Goal: Information Seeking & Learning: Check status

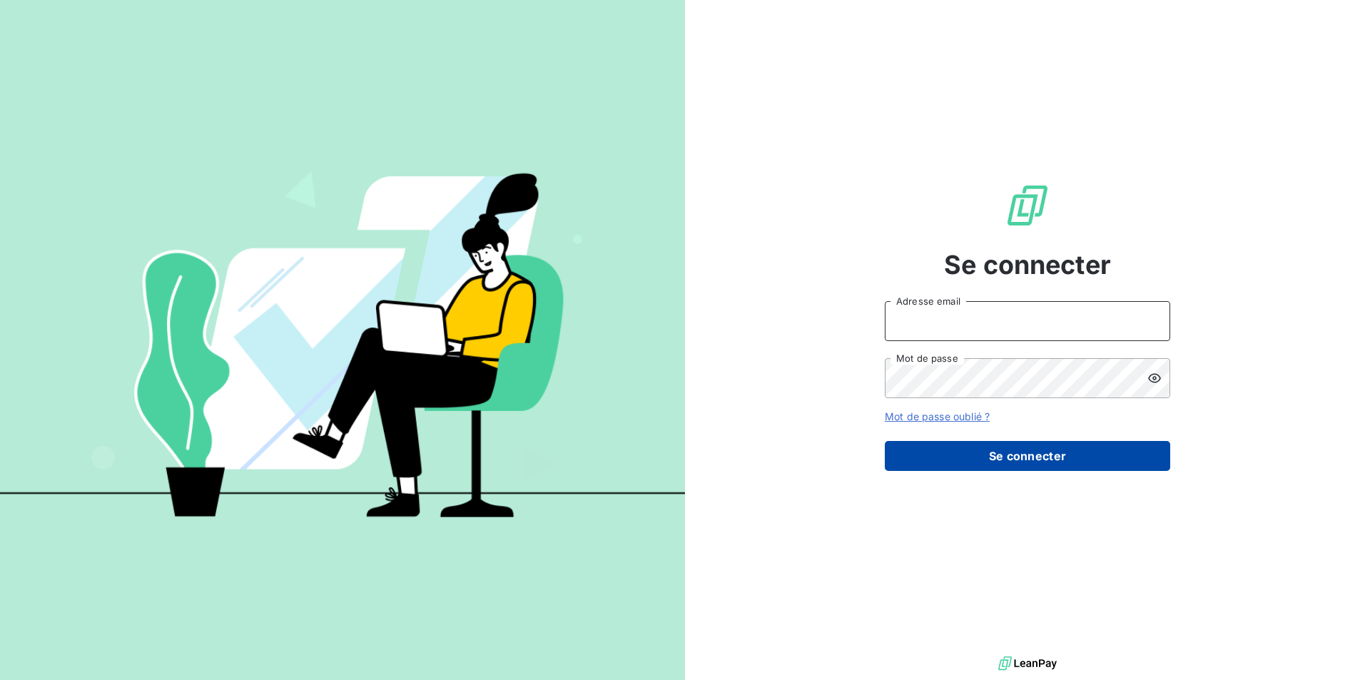
type input "[EMAIL_ADDRESS][DOMAIN_NAME]"
click at [1016, 458] on button "Se connecter" at bounding box center [1027, 456] width 285 height 30
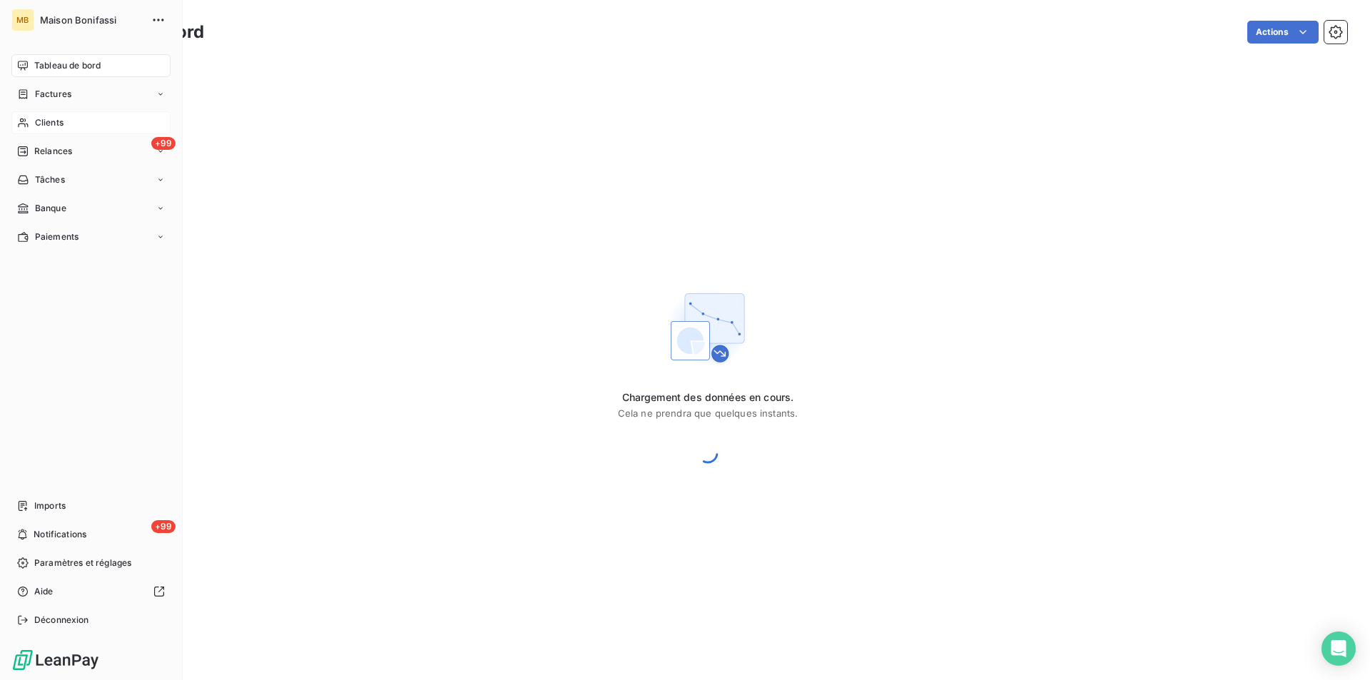
click at [56, 123] on span "Clients" at bounding box center [49, 122] width 29 height 13
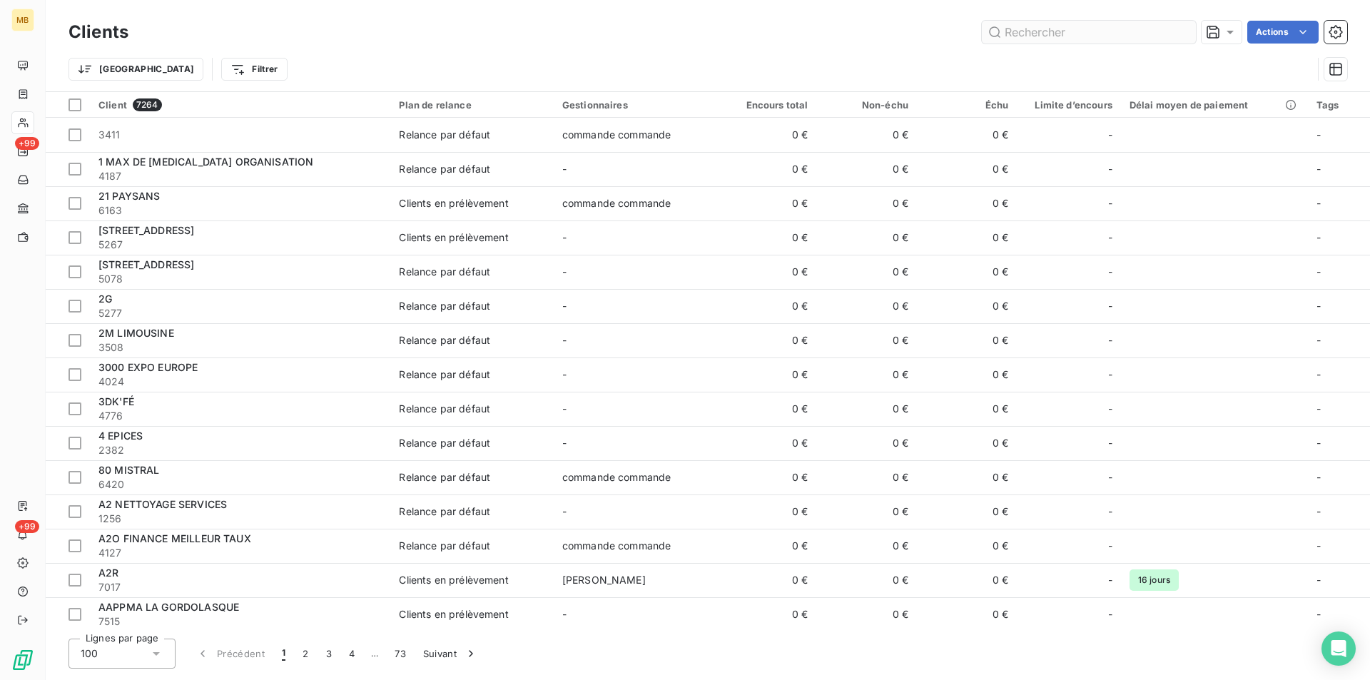
click at [1069, 31] on input "text" at bounding box center [1089, 32] width 214 height 23
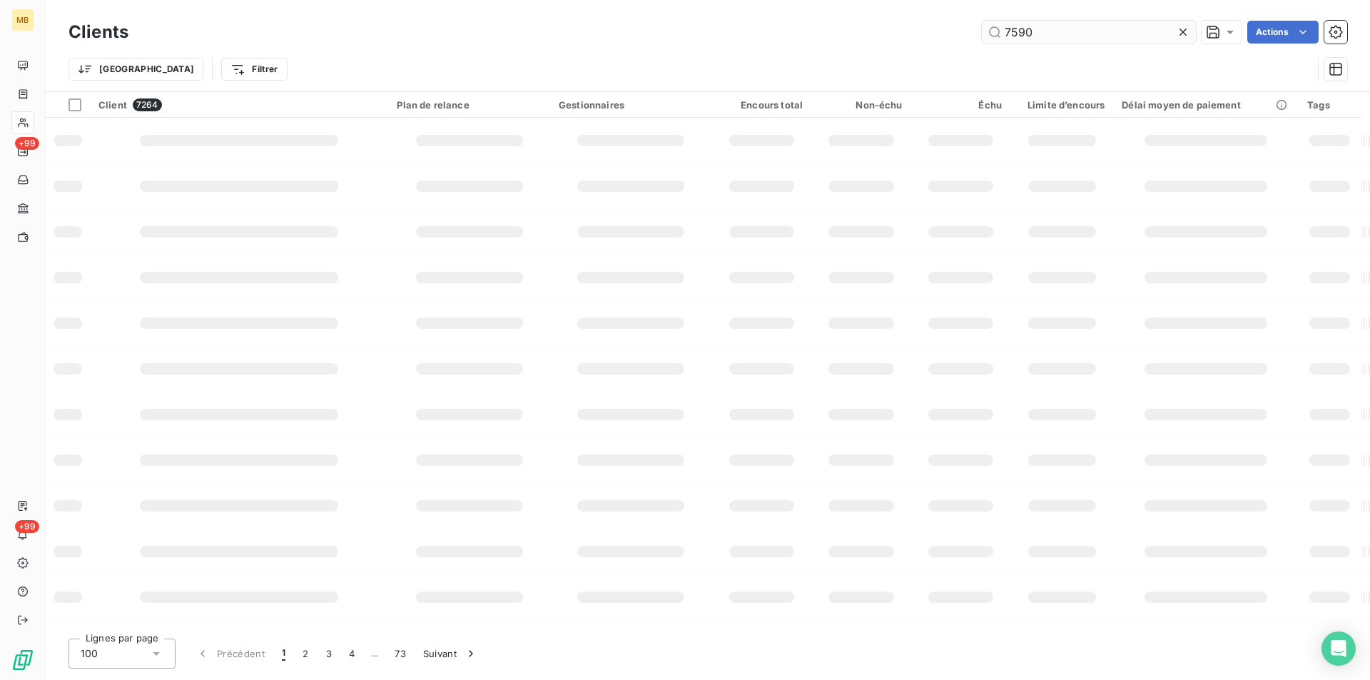
type input "7590"
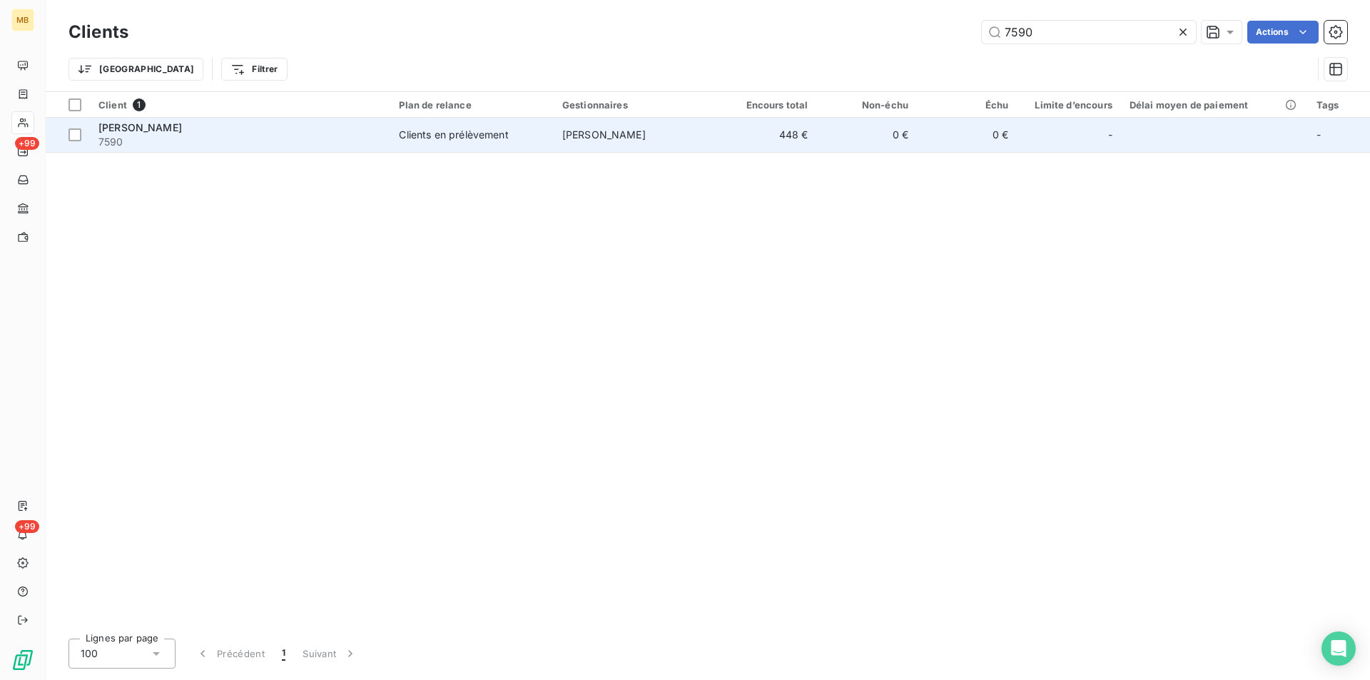
click at [829, 138] on td "0 €" at bounding box center [867, 135] width 100 height 34
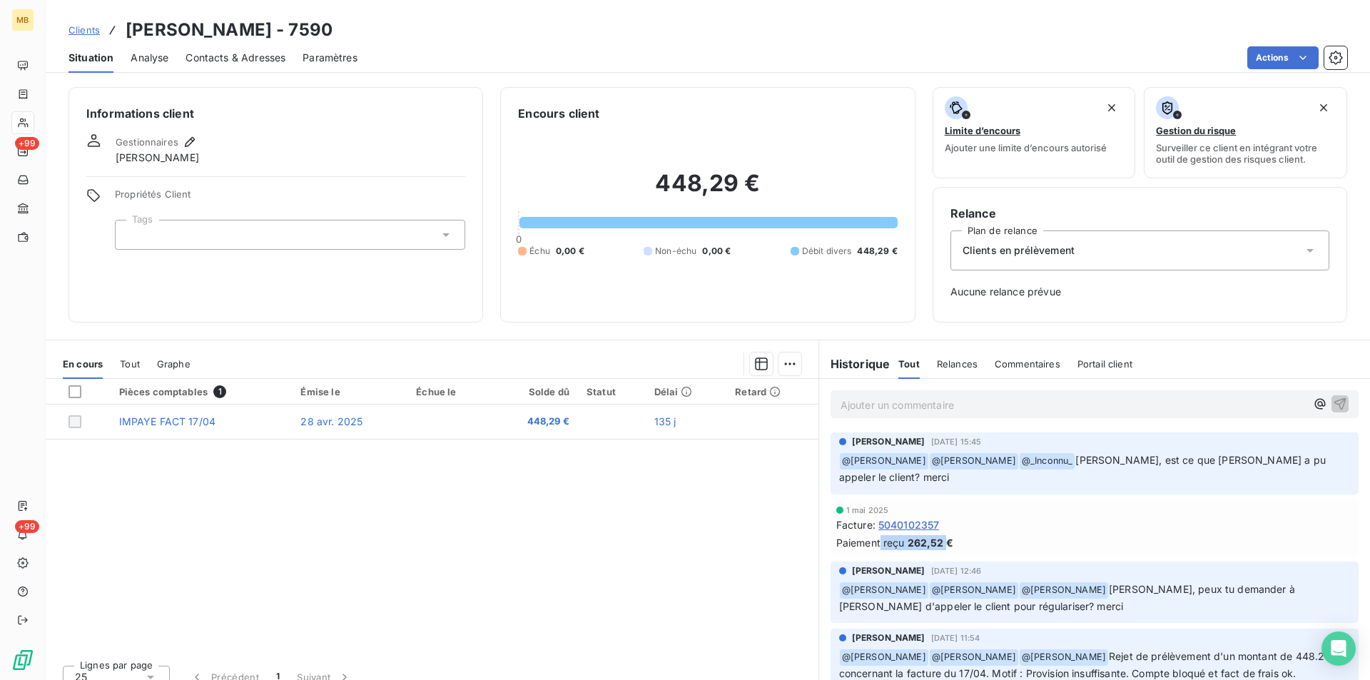
drag, startPoint x: 875, startPoint y: 541, endPoint x: 942, endPoint y: 543, distance: 66.4
click at [942, 543] on div "Paiement reçu 262,52 €" at bounding box center [1094, 542] width 517 height 15
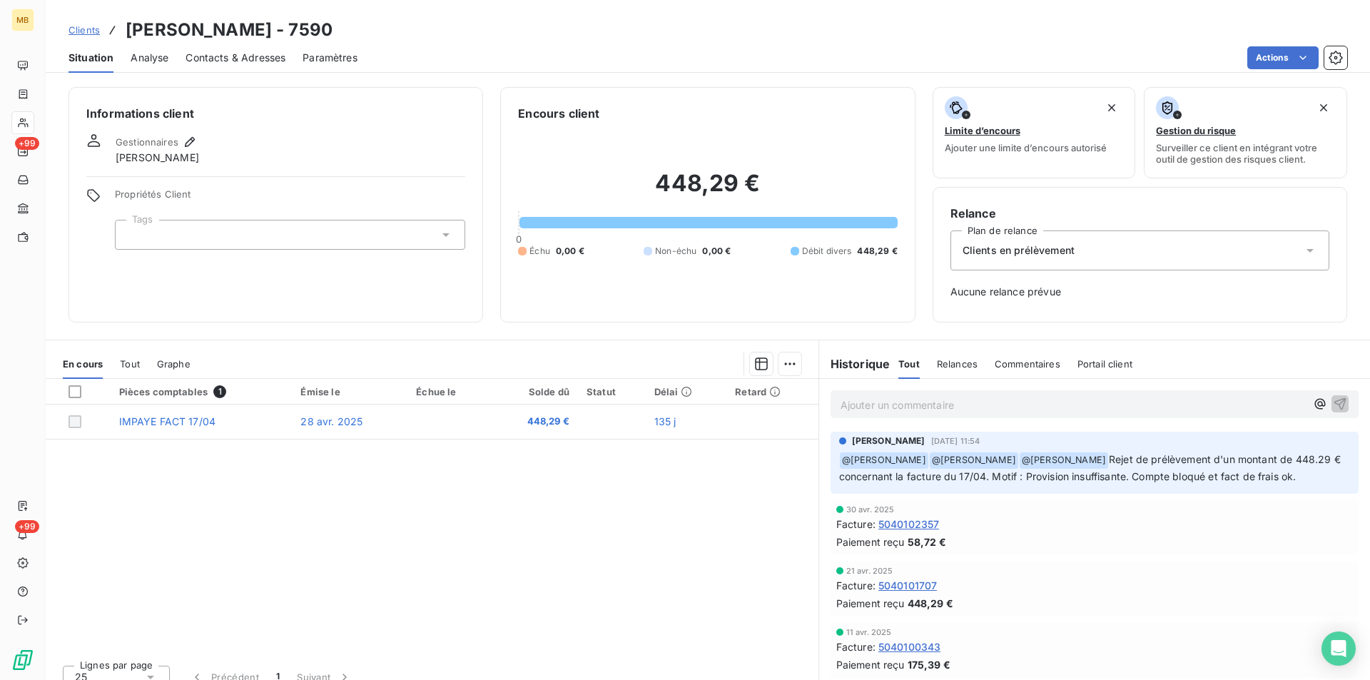
scroll to position [214, 0]
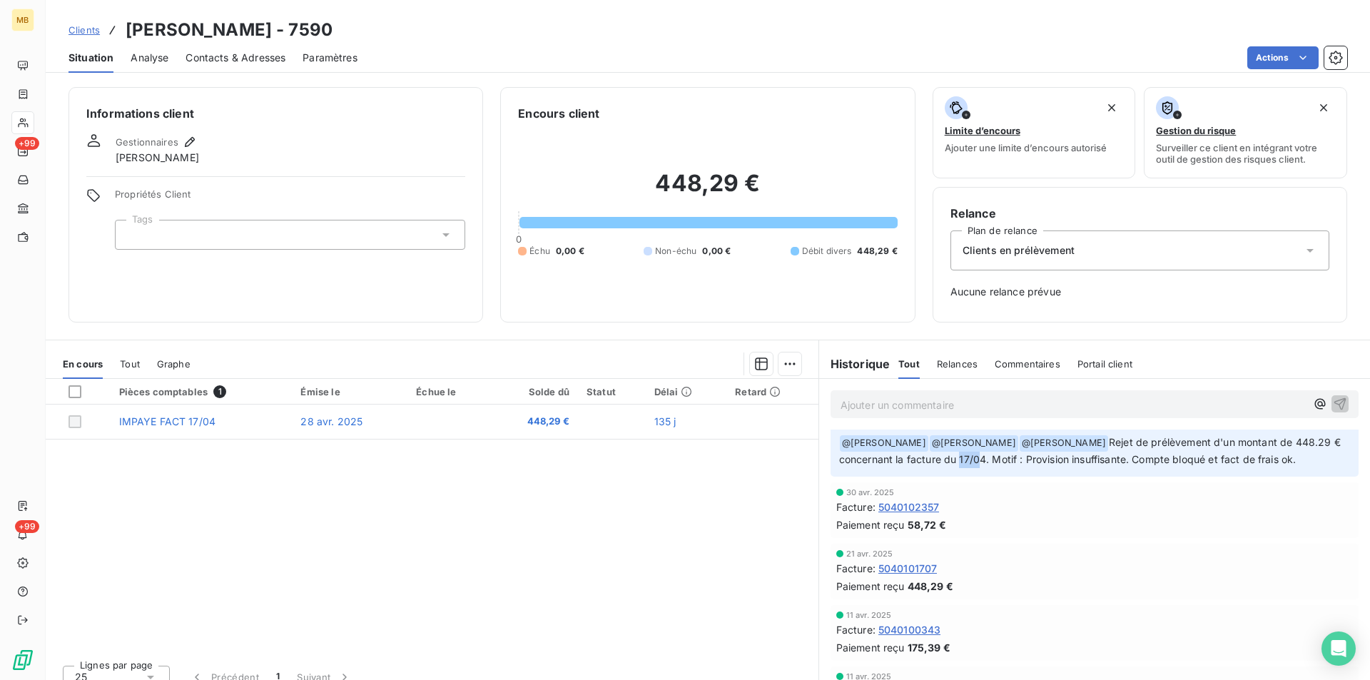
drag, startPoint x: 958, startPoint y: 457, endPoint x: 980, endPoint y: 460, distance: 22.4
click at [980, 460] on span "Rejet de prélèvement d'un montant de 448.29 € concernant la facture du 17/04. M…" at bounding box center [1091, 450] width 504 height 29
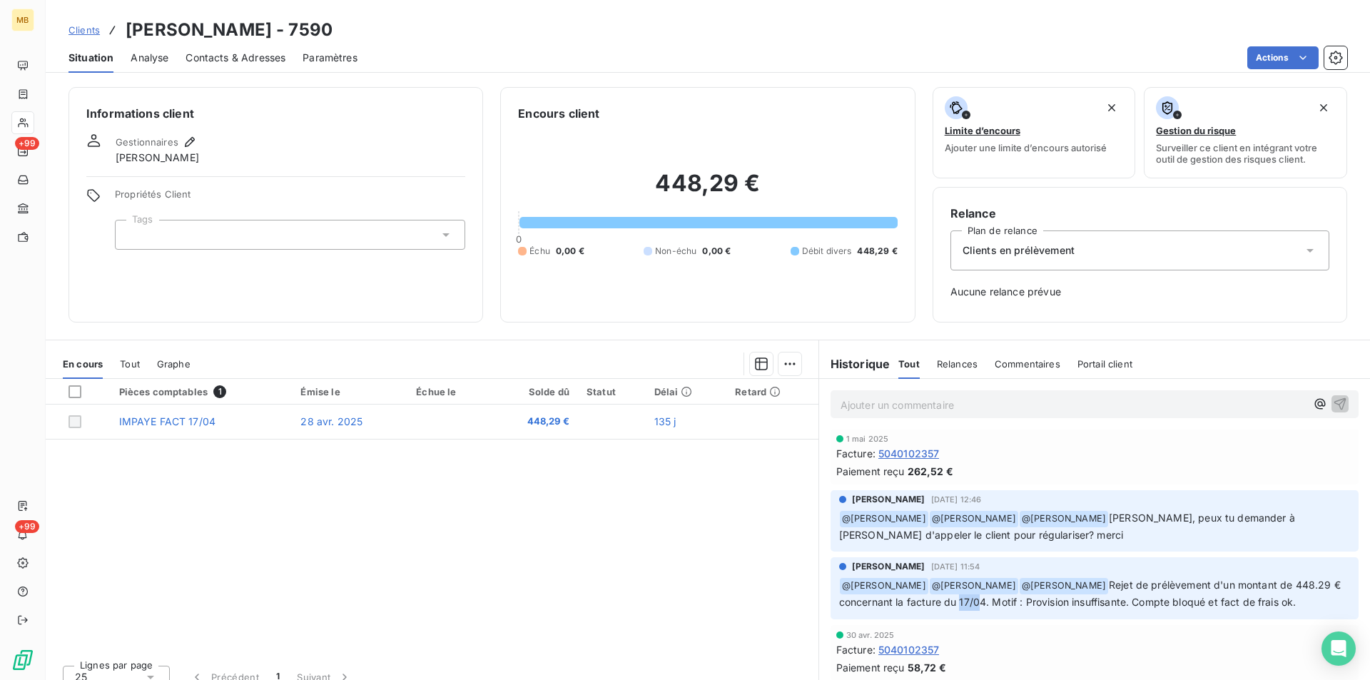
scroll to position [0, 0]
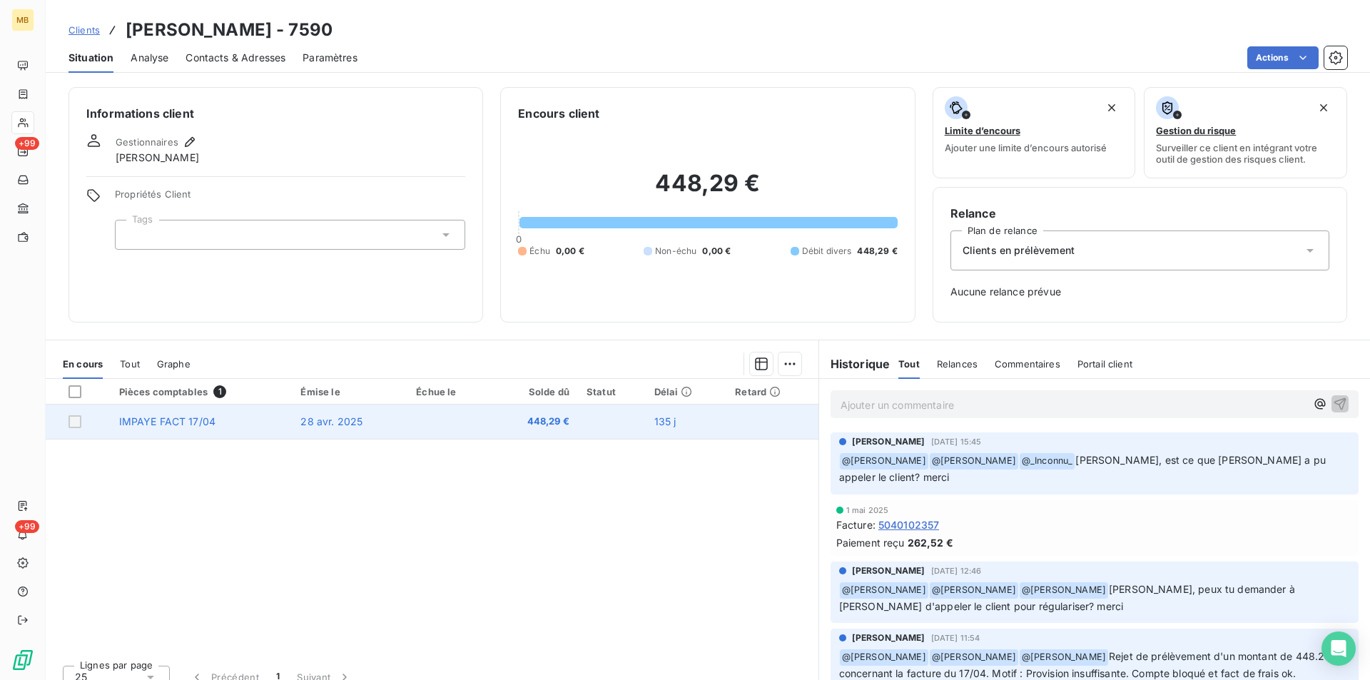
click at [441, 420] on td at bounding box center [448, 422] width 83 height 34
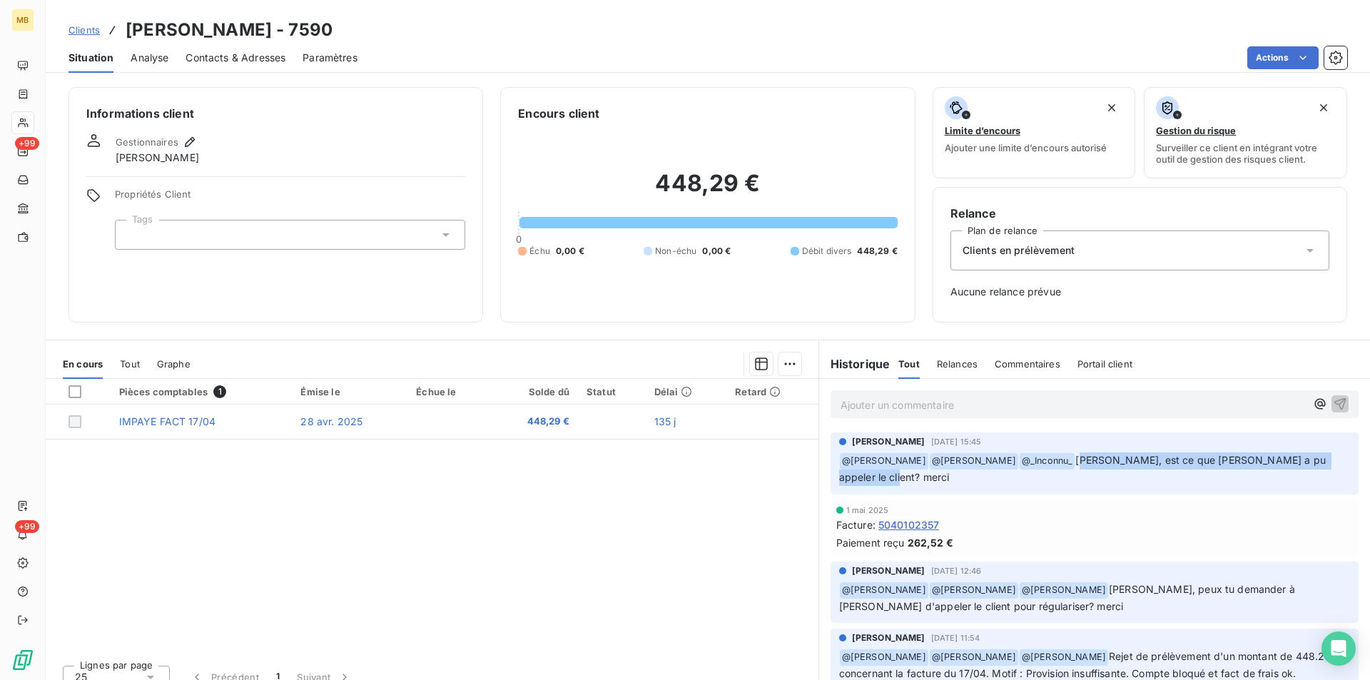
drag, startPoint x: 1069, startPoint y: 460, endPoint x: 873, endPoint y: 484, distance: 196.9
click at [873, 484] on p "﻿ @ [PERSON_NAME] ﻿ @ [PERSON_NAME] ﻿ @ _Inconnu_ [PERSON_NAME], est ce que [PE…" at bounding box center [1094, 469] width 511 height 34
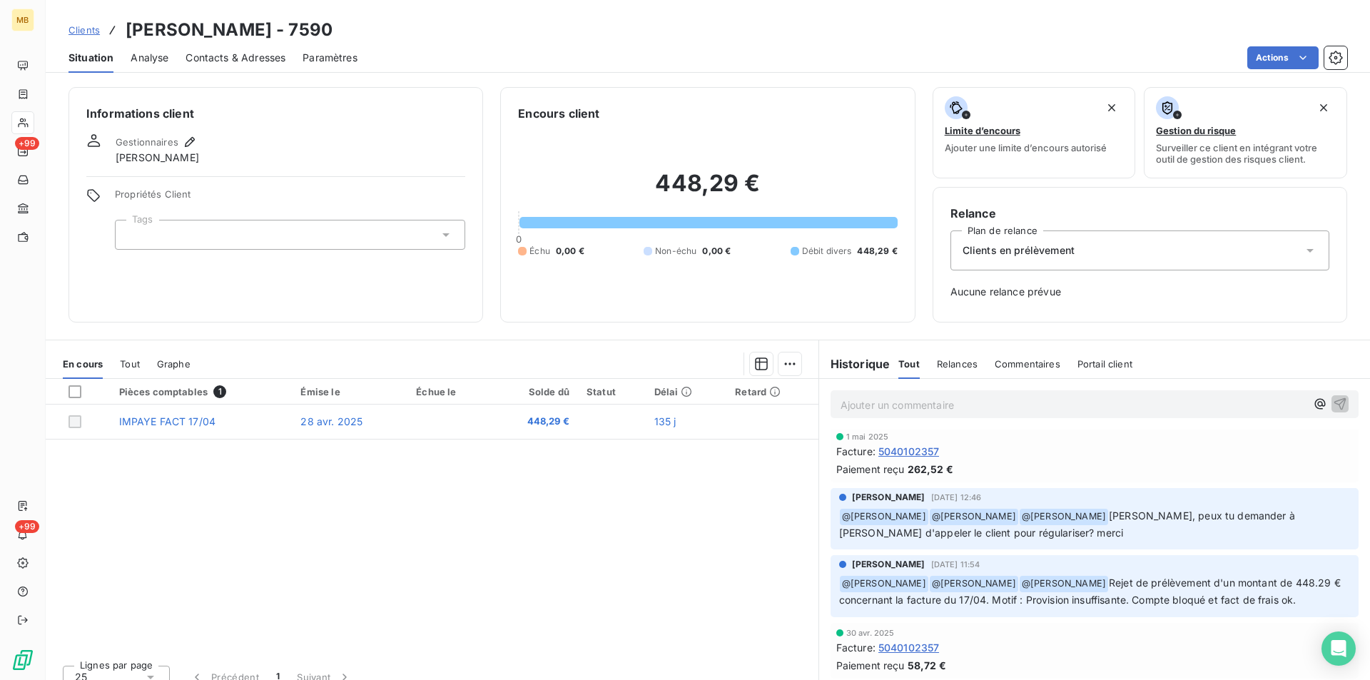
scroll to position [143, 0]
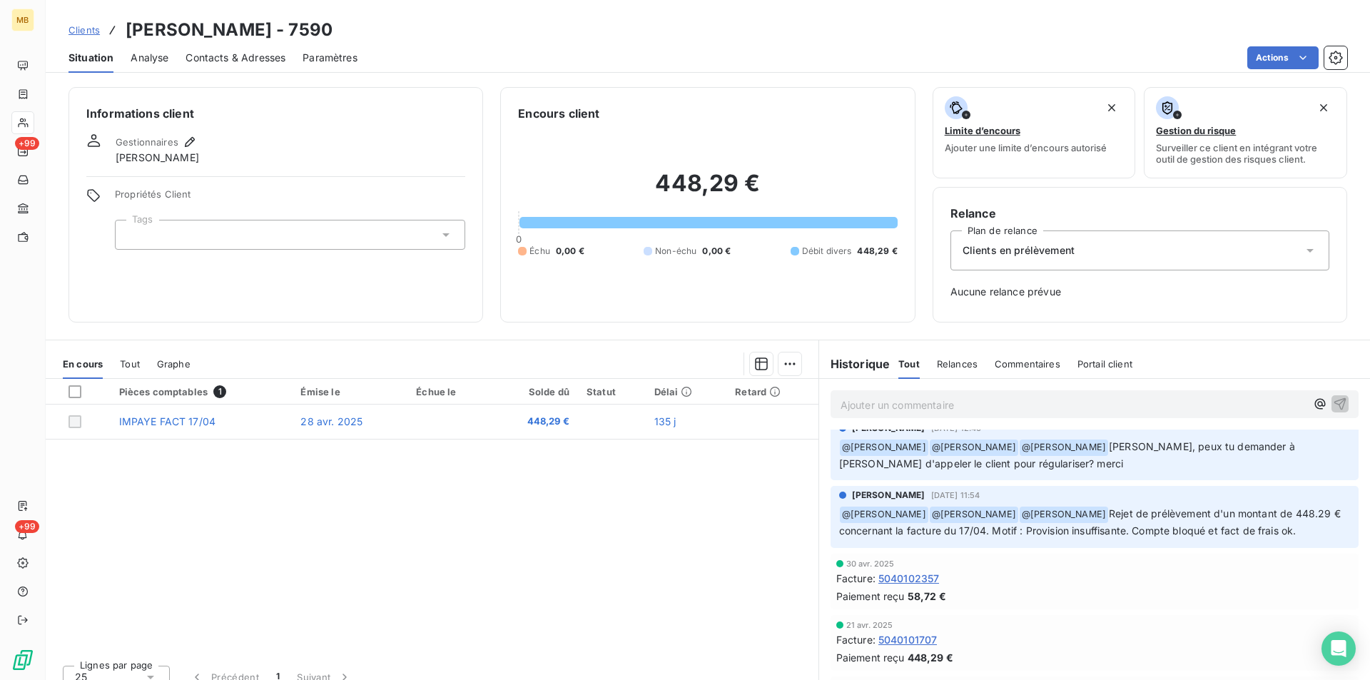
drag, startPoint x: 1209, startPoint y: 527, endPoint x: 1225, endPoint y: 528, distance: 15.8
click at [1210, 527] on span "Rejet de prélèvement d'un montant de 448.29 € concernant la facture du 17/04. M…" at bounding box center [1091, 521] width 504 height 29
click at [81, 31] on span "Clients" at bounding box center [83, 29] width 31 height 11
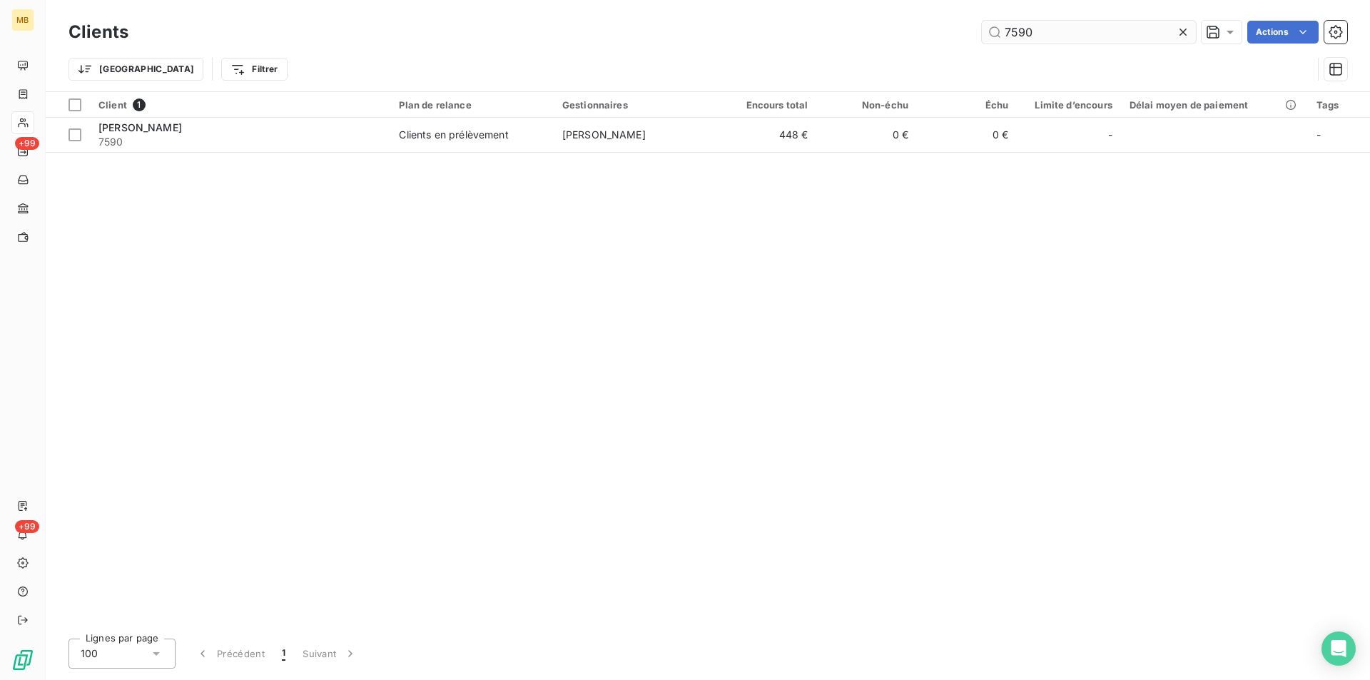
drag, startPoint x: 1051, startPoint y: 33, endPoint x: 1009, endPoint y: 36, distance: 42.2
click at [1009, 36] on input "7590" at bounding box center [1089, 32] width 214 height 23
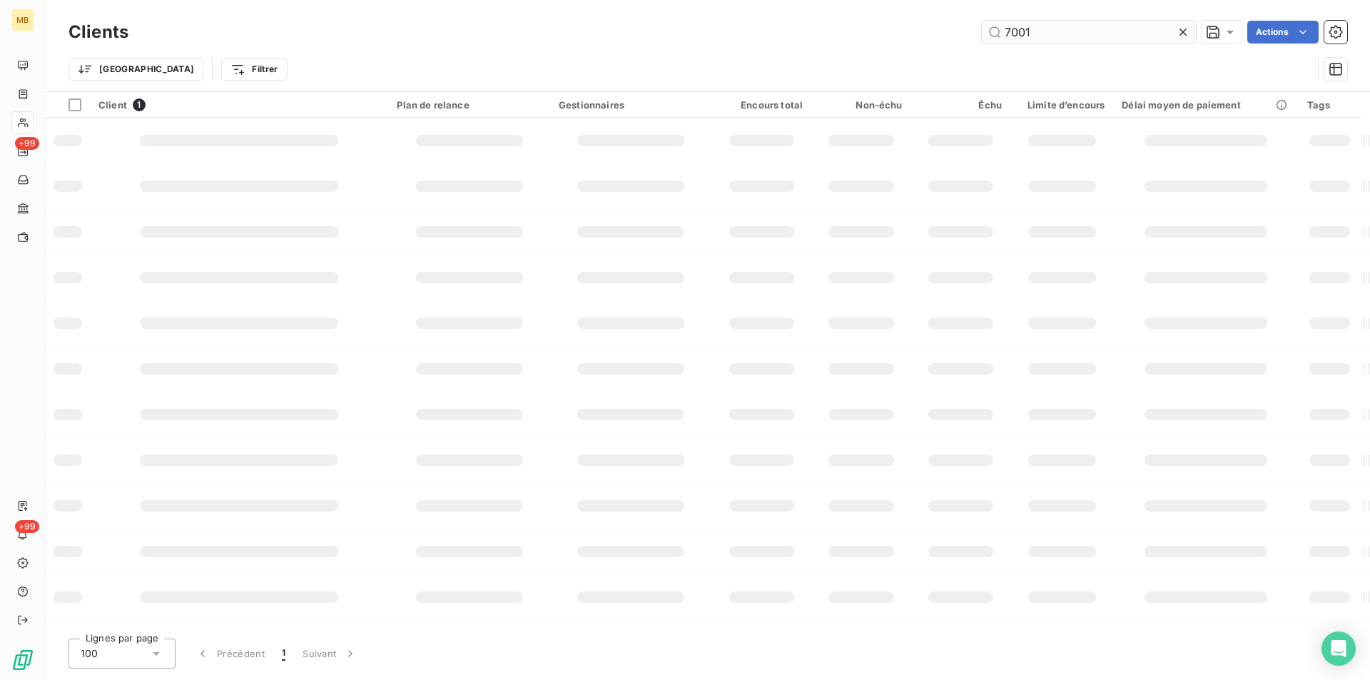
type input "7001"
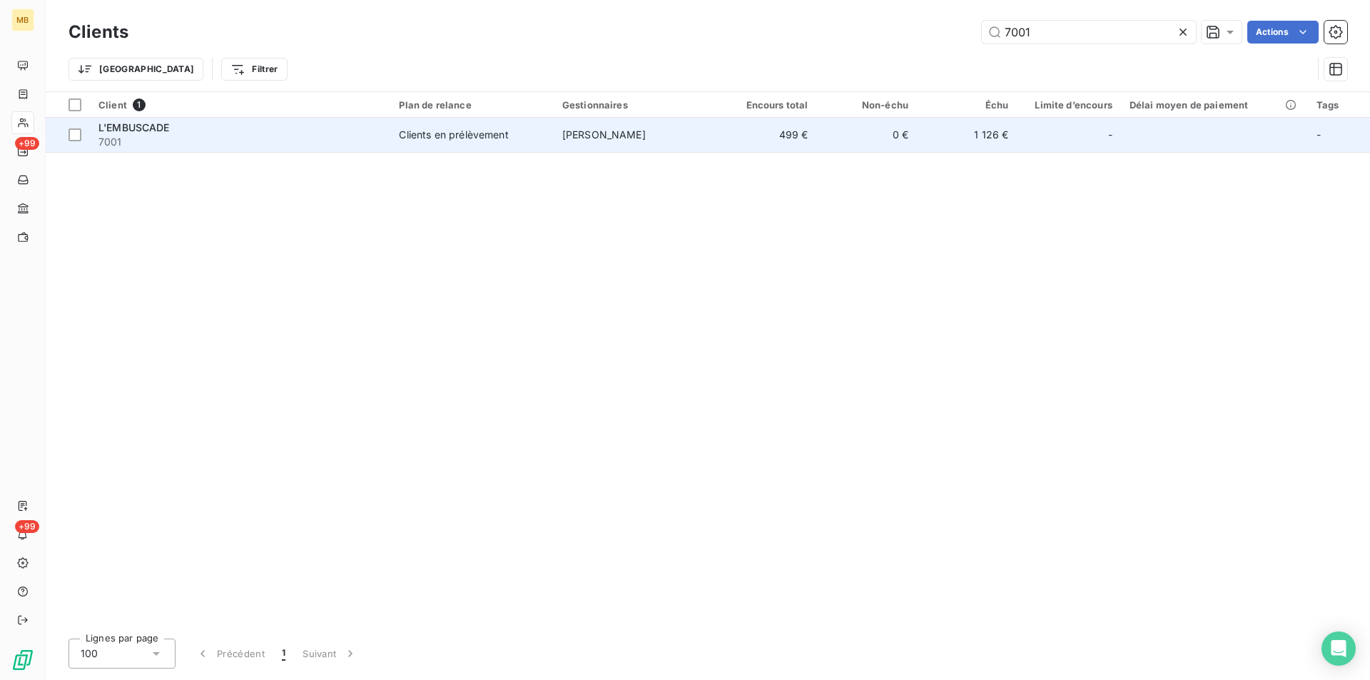
click at [880, 138] on td "0 €" at bounding box center [867, 135] width 100 height 34
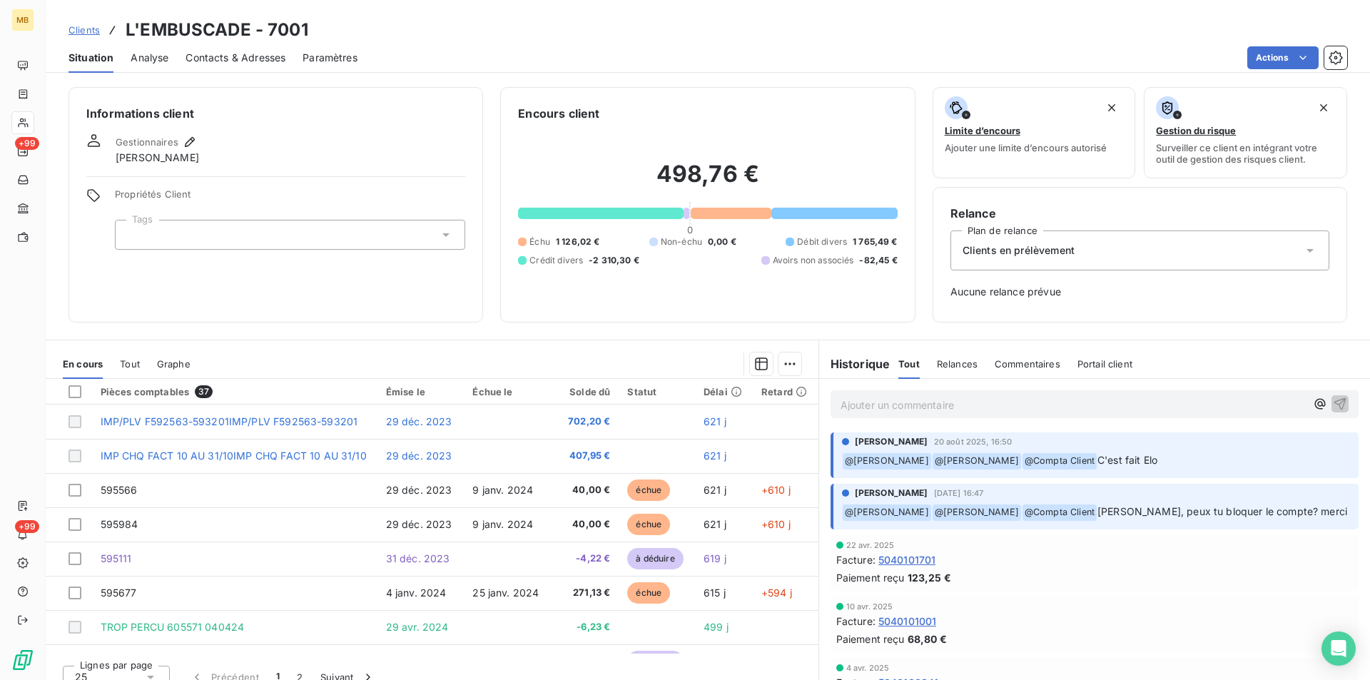
click at [81, 29] on span "Clients" at bounding box center [83, 29] width 31 height 11
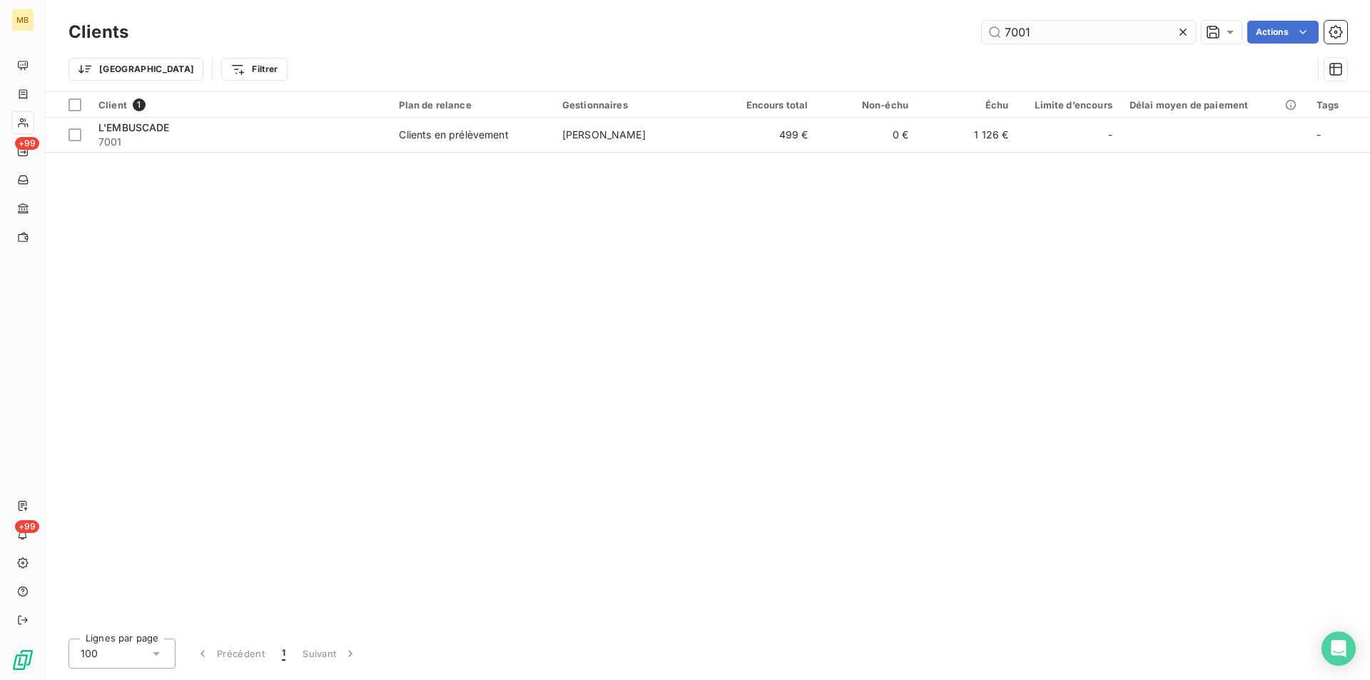
drag, startPoint x: 1081, startPoint y: 28, endPoint x: 1008, endPoint y: 26, distance: 72.8
click at [1008, 26] on input "7001" at bounding box center [1089, 32] width 214 height 23
type input "7"
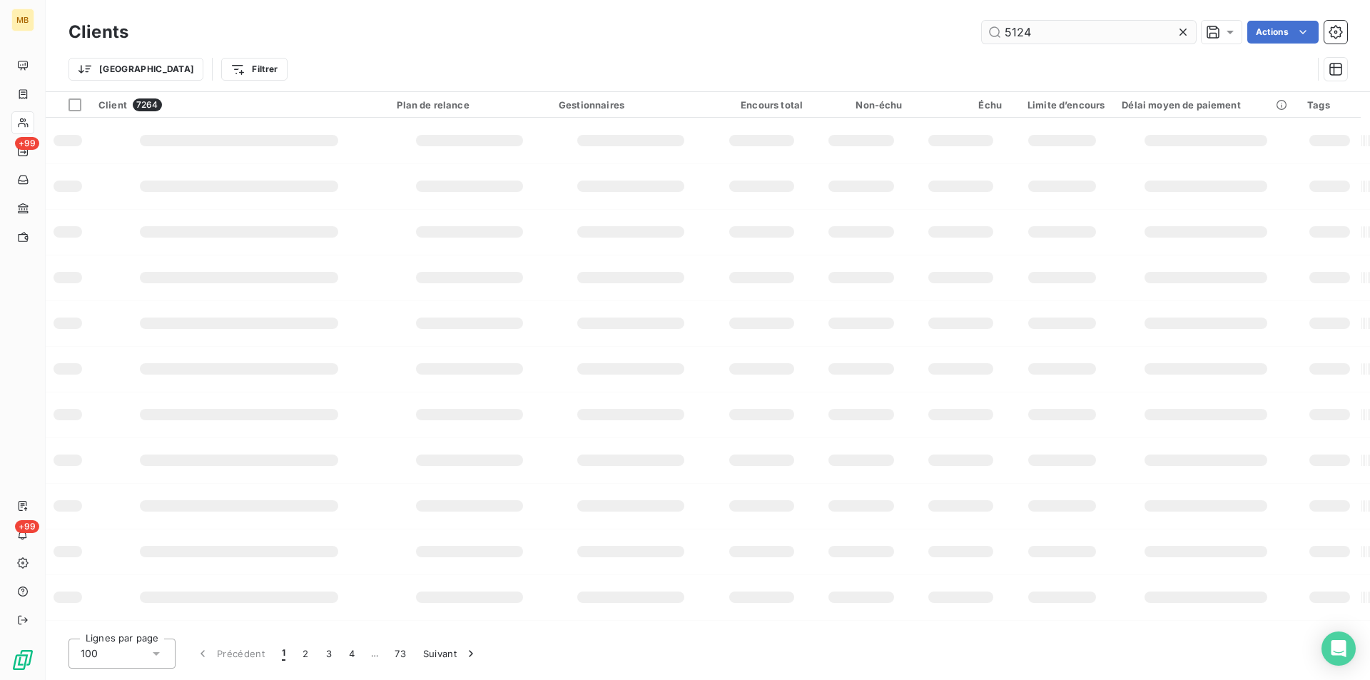
type input "5124"
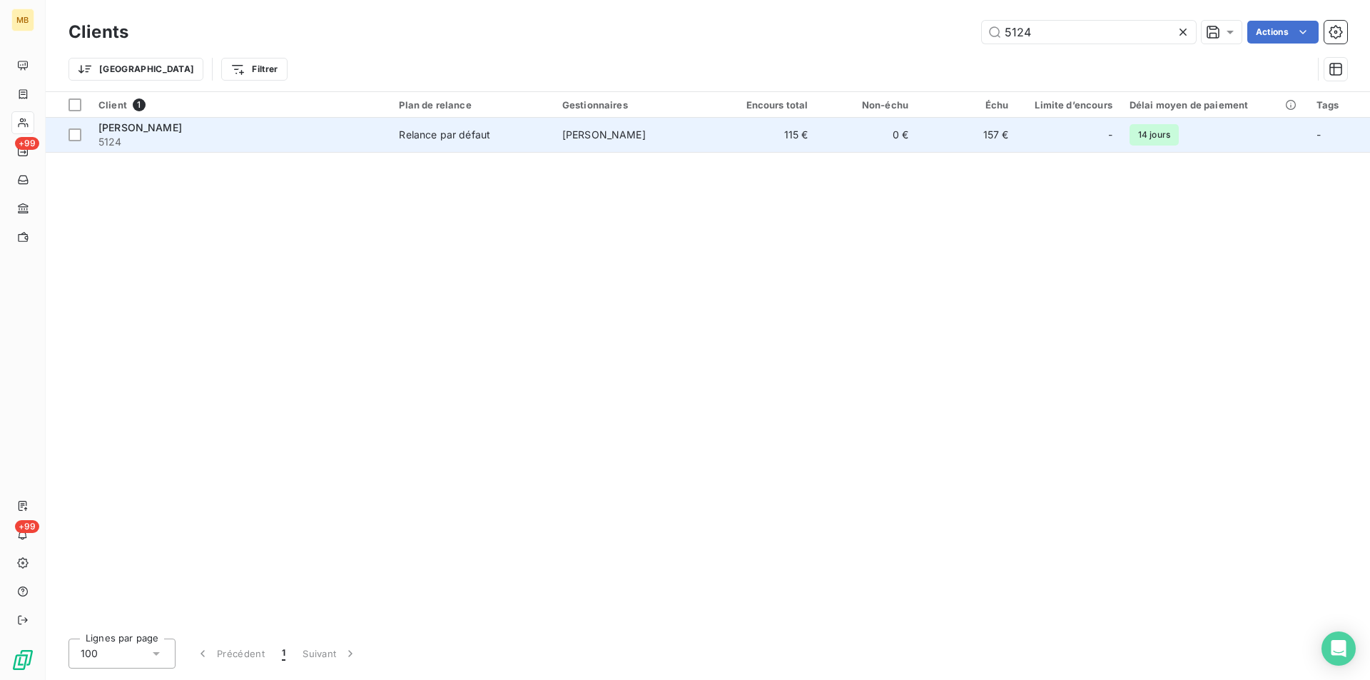
click at [813, 126] on td "115 €" at bounding box center [766, 135] width 100 height 34
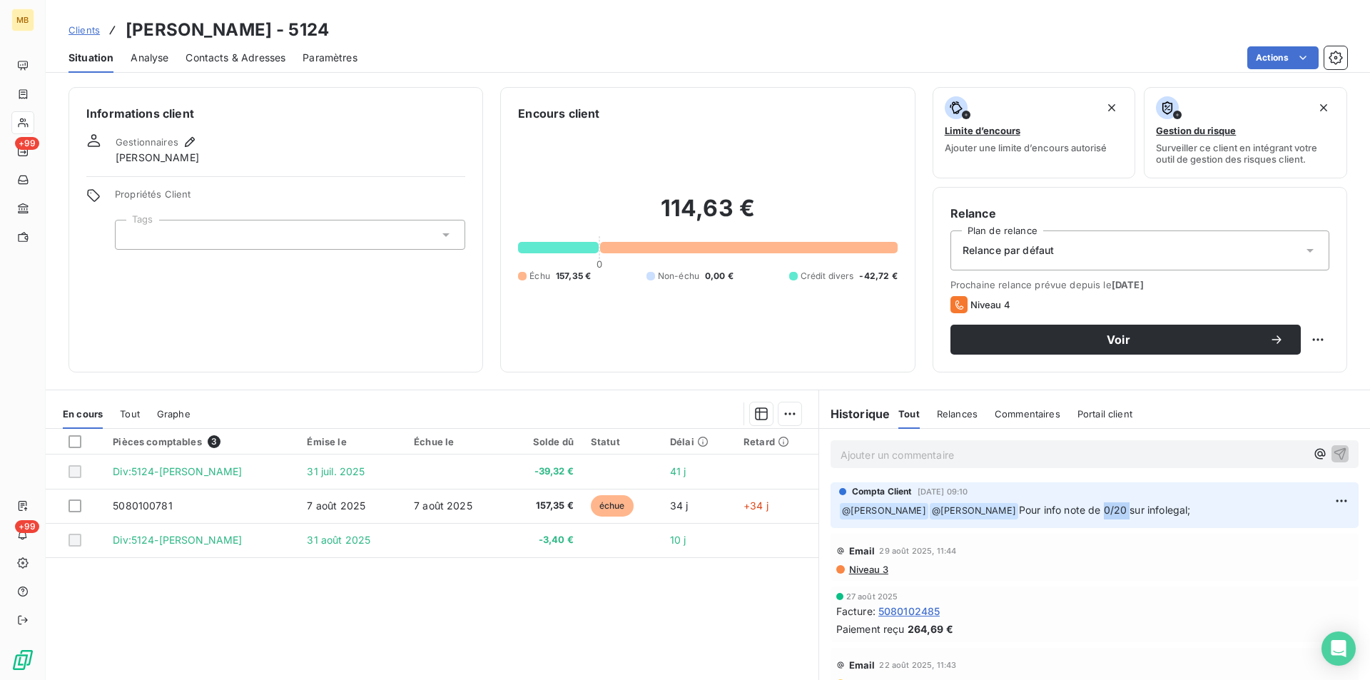
drag, startPoint x: 1104, startPoint y: 510, endPoint x: 1132, endPoint y: 513, distance: 27.3
click at [1132, 513] on span "Pour info note de 0/20 sur infolegal;" at bounding box center [1105, 510] width 172 height 12
click at [1154, 512] on span "Pour info note de 0/20 sur infolegal;" at bounding box center [1105, 510] width 172 height 12
click at [1166, 504] on span "Pour info note de 0/20 sur infolegal;" at bounding box center [1105, 510] width 172 height 12
click at [1171, 507] on span "Pour info note de 0/20 sur infolegal;" at bounding box center [1105, 510] width 172 height 12
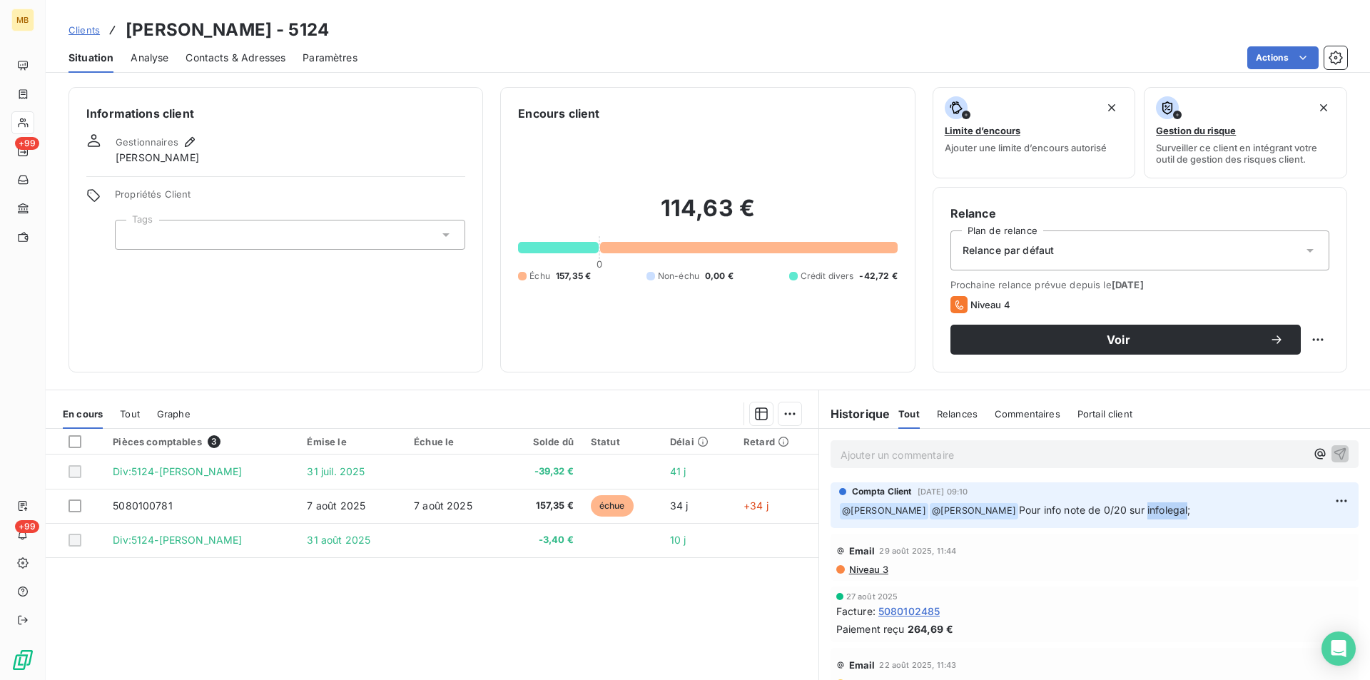
click at [1171, 507] on span "Pour info note de 0/20 sur infolegal;" at bounding box center [1105, 510] width 172 height 12
drag, startPoint x: 1051, startPoint y: 508, endPoint x: 1094, endPoint y: 509, distance: 43.5
click at [1094, 509] on span "Pour info note de 0/20 sur infolegal;" at bounding box center [1105, 510] width 172 height 12
